Goal: Navigation & Orientation: Find specific page/section

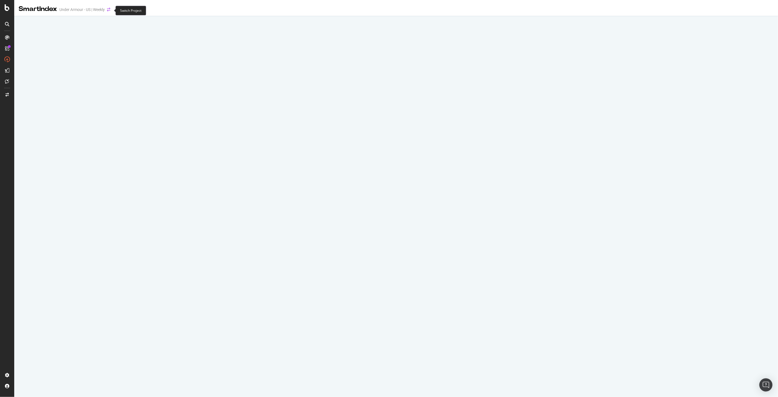
click at [109, 11] on icon "arrow-right-arrow-left" at bounding box center [108, 10] width 3 height 4
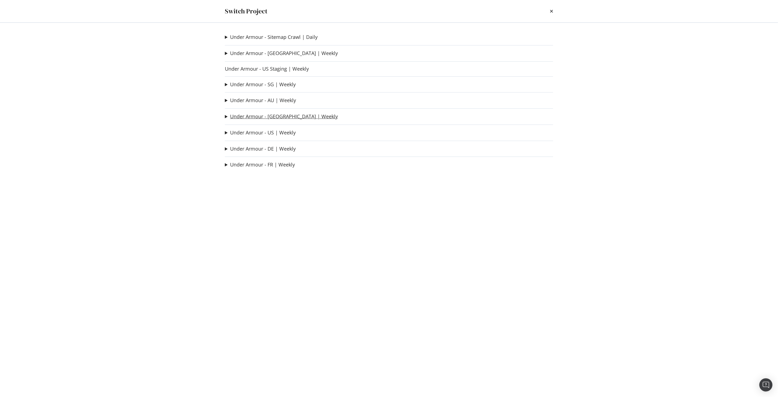
click at [278, 118] on link "Under Armour - CA | Weekly" at bounding box center [284, 117] width 108 height 6
